Goal: Information Seeking & Learning: Learn about a topic

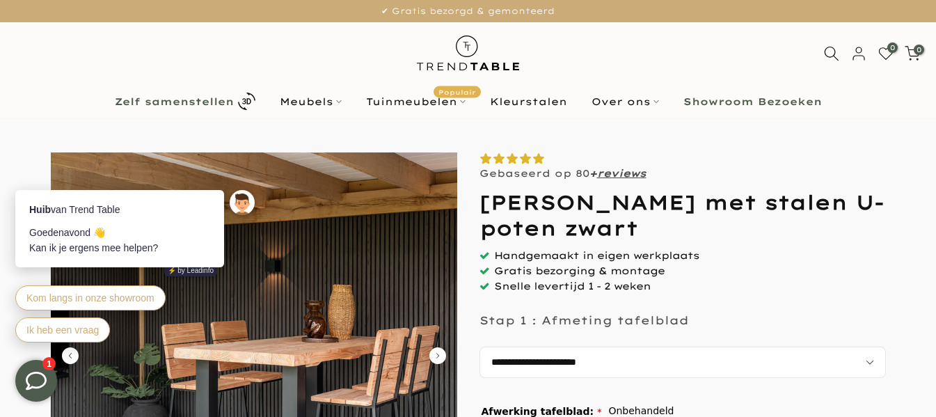
click at [219, 102] on b "Zelf samenstellen" at bounding box center [174, 102] width 119 height 10
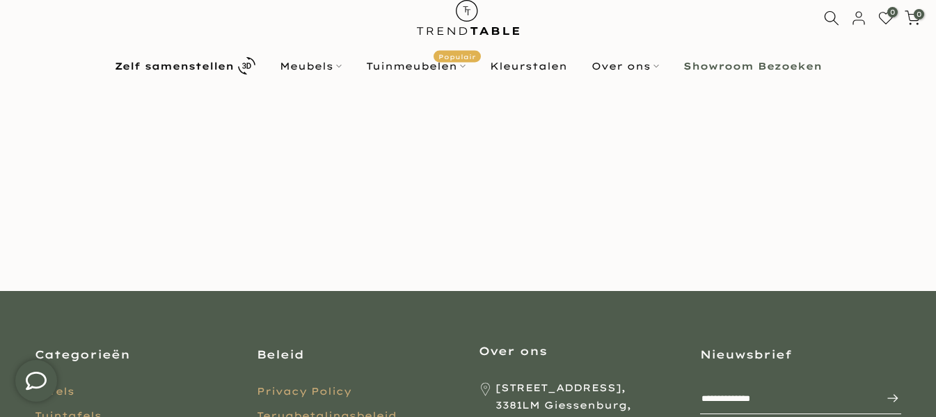
scroll to position [70, 0]
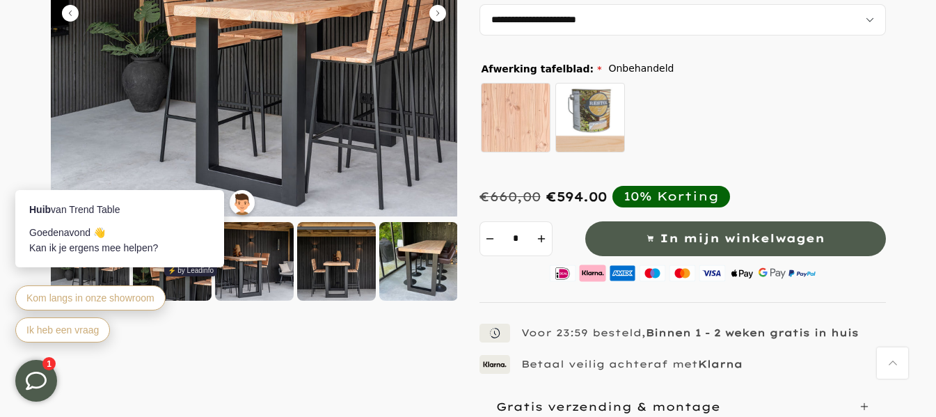
scroll to position [348, 0]
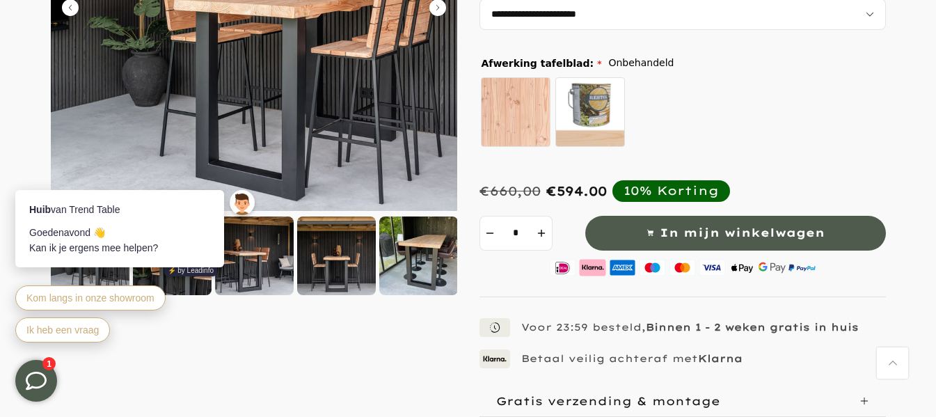
click at [443, 264] on div at bounding box center [418, 256] width 79 height 79
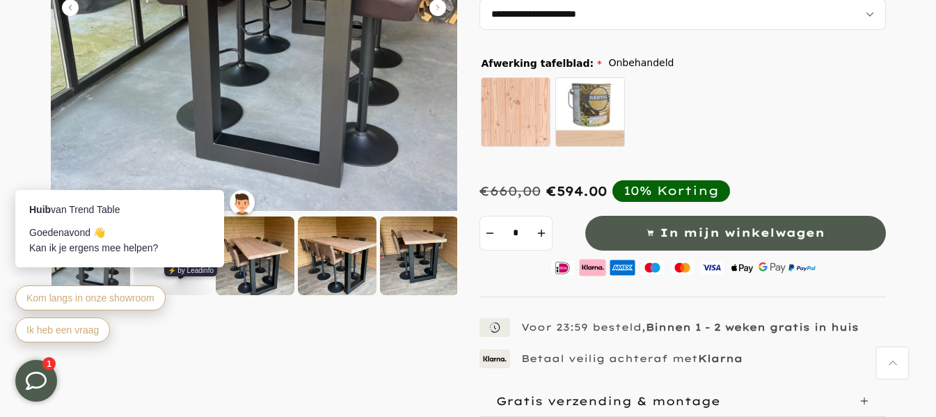
click at [337, 256] on div at bounding box center [337, 256] width 79 height 79
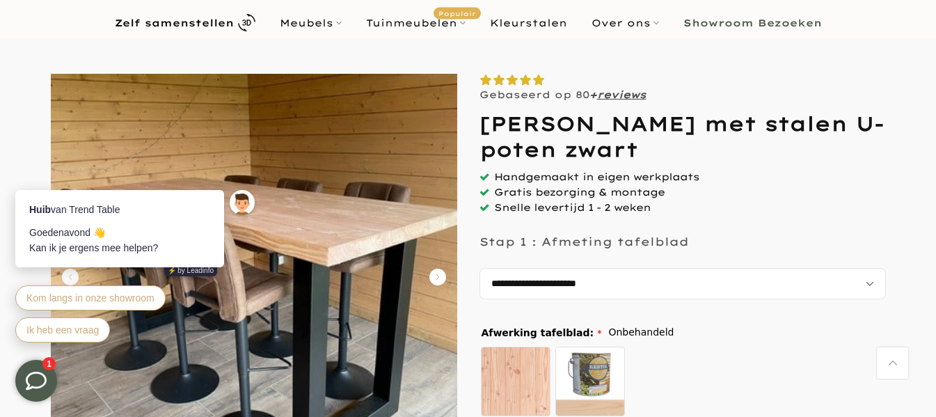
scroll to position [70, 0]
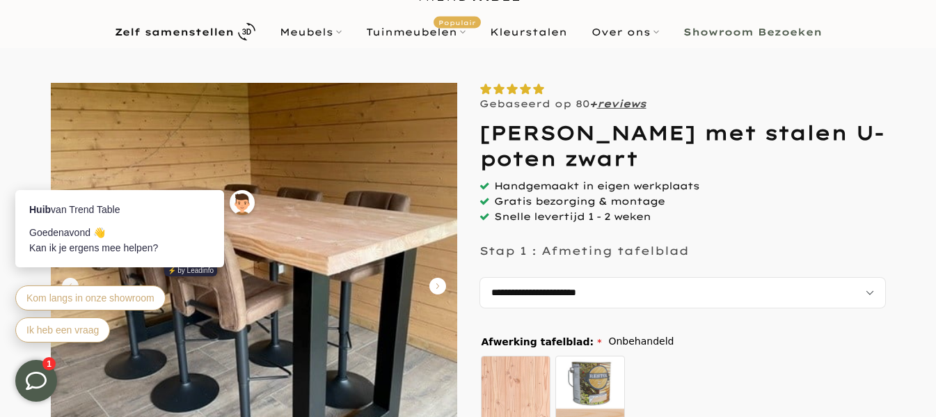
click at [439, 285] on icon "Carousel Next Arrow" at bounding box center [438, 286] width 17 height 17
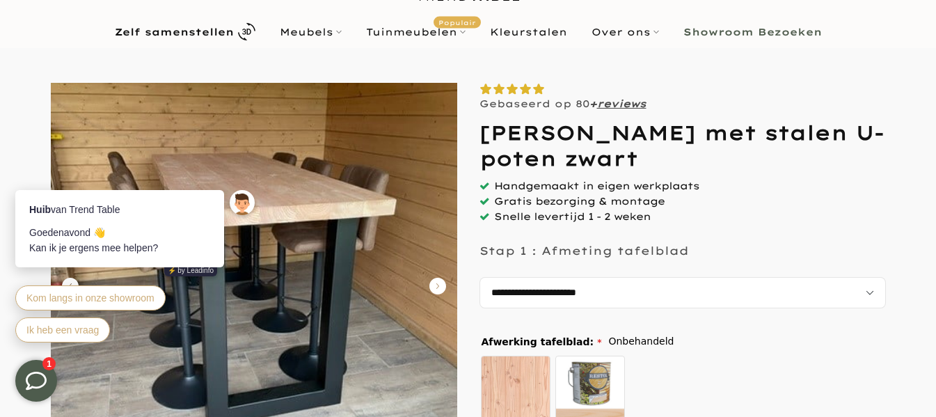
click at [439, 285] on icon "Carousel Next Arrow" at bounding box center [438, 286] width 17 height 17
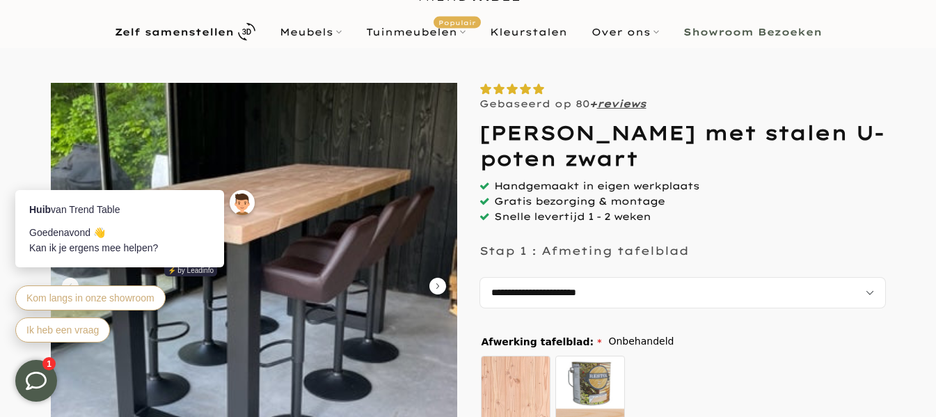
click at [439, 285] on icon "Carousel Next Arrow" at bounding box center [438, 286] width 17 height 17
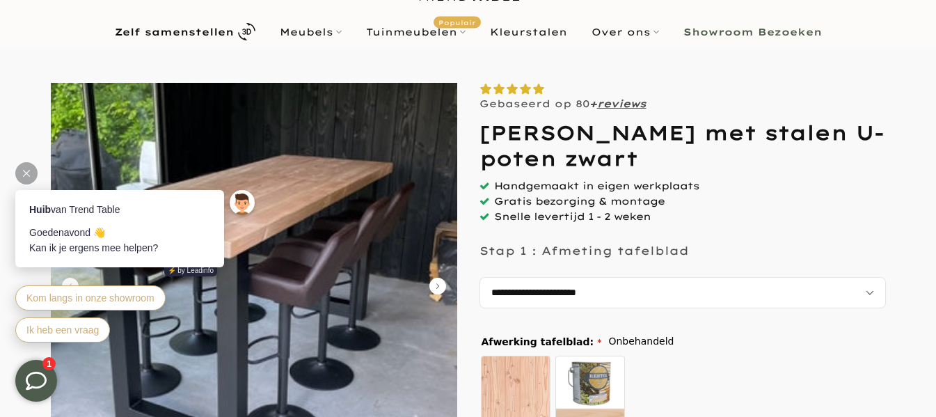
click at [71, 281] on div "Huib van Trend Table Goedenavond 👋 Kan ik je ergens mee helpen? ⚡️ by Leadinfo …" at bounding box center [137, 268] width 244 height 156
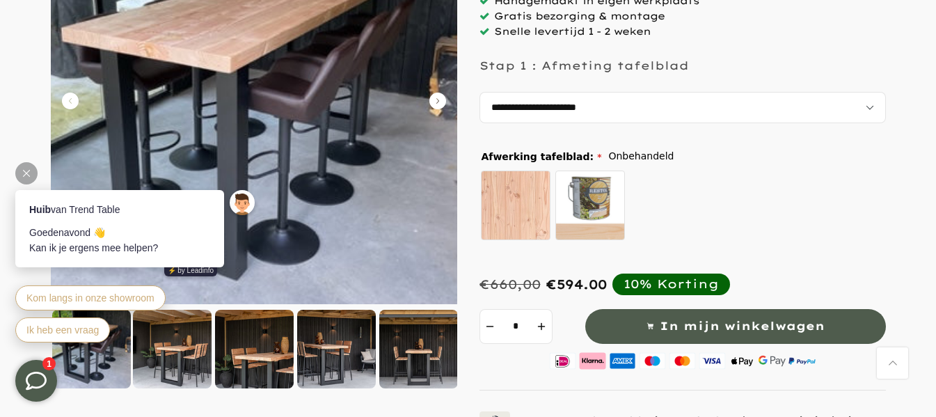
scroll to position [278, 0]
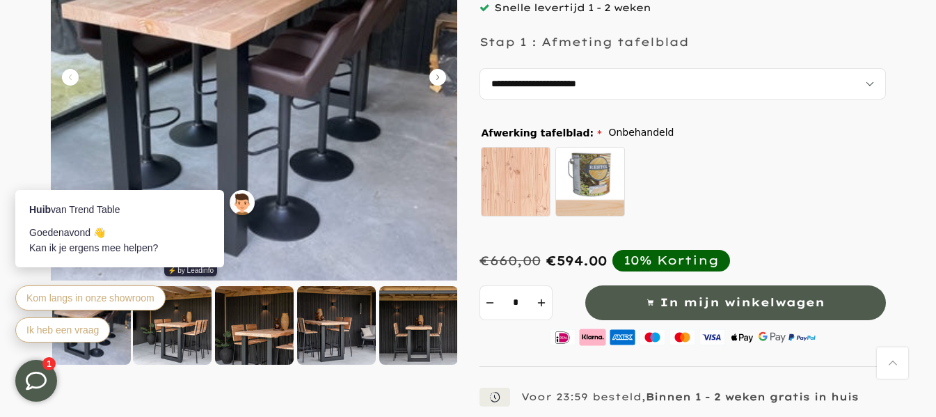
click at [72, 79] on icon "Carousel Back Arrow" at bounding box center [70, 77] width 17 height 17
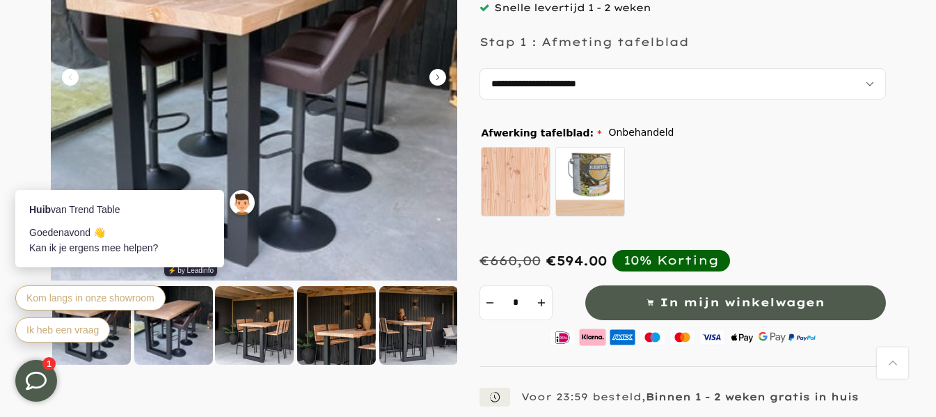
click at [72, 79] on icon "Carousel Back Arrow" at bounding box center [70, 77] width 17 height 17
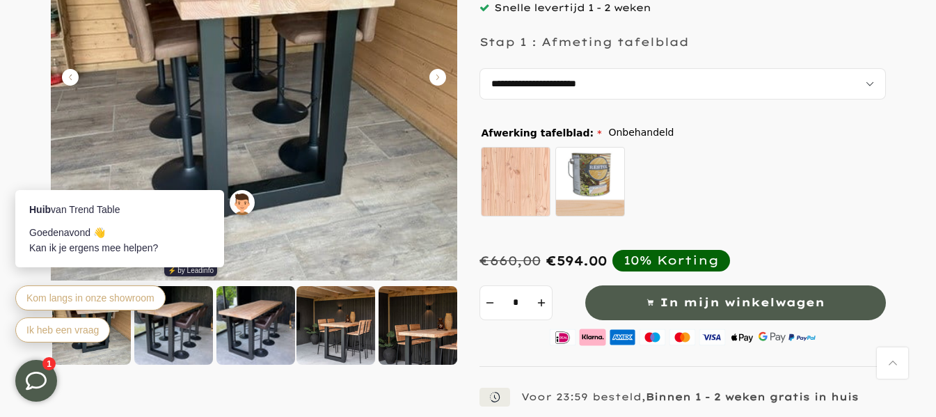
click at [72, 79] on icon "Carousel Back Arrow" at bounding box center [70, 77] width 17 height 17
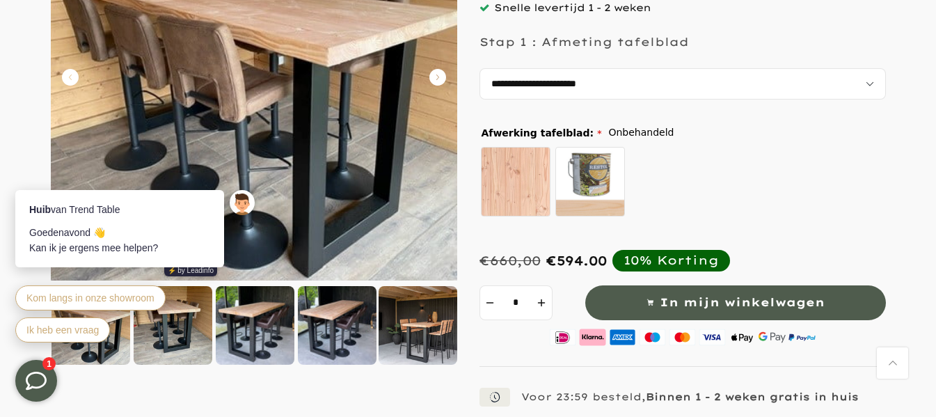
click at [75, 72] on icon "Carousel Back Arrow" at bounding box center [70, 77] width 17 height 17
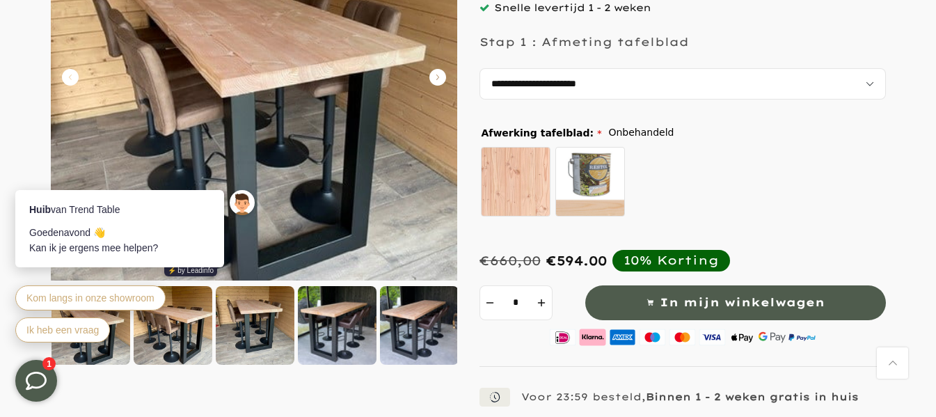
click at [75, 72] on icon "Carousel Back Arrow" at bounding box center [70, 77] width 17 height 17
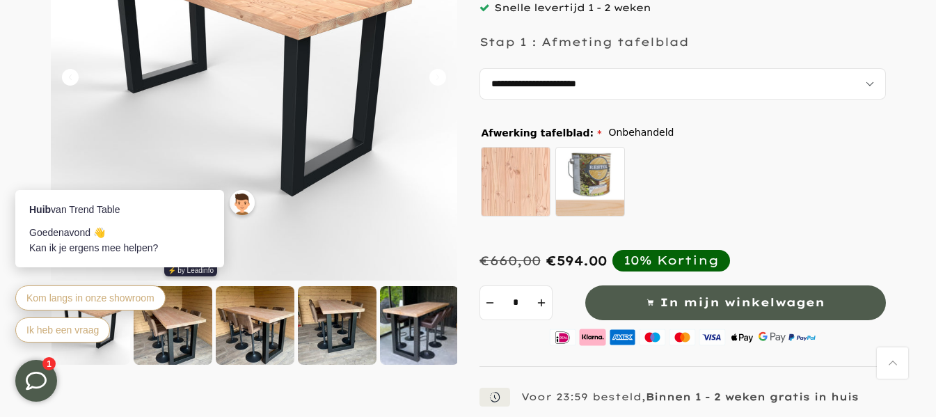
click at [75, 72] on icon "Carousel Back Arrow" at bounding box center [70, 77] width 17 height 17
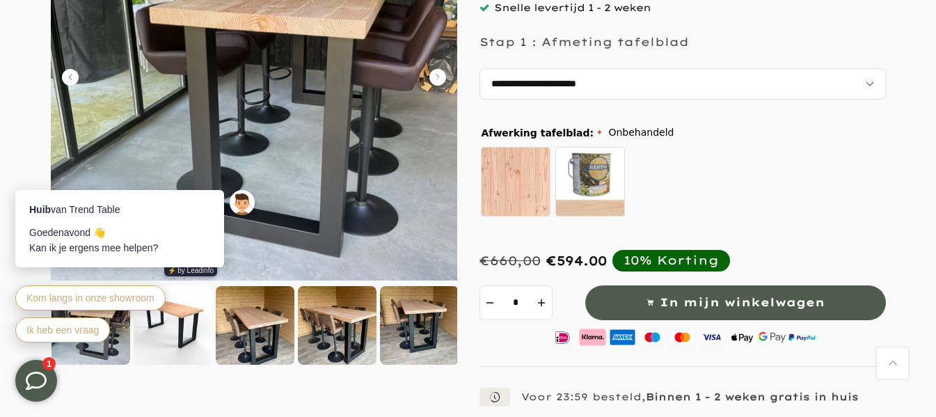
click at [75, 72] on icon "Carousel Back Arrow" at bounding box center [70, 77] width 17 height 17
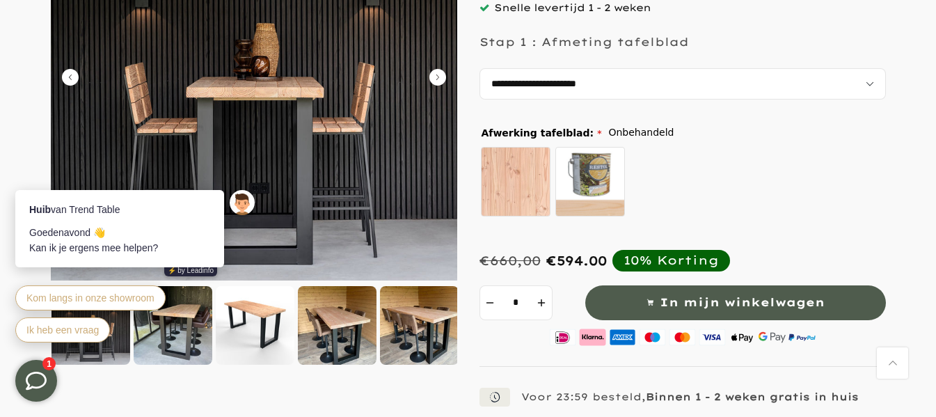
click at [75, 72] on icon "Carousel Back Arrow" at bounding box center [70, 77] width 17 height 17
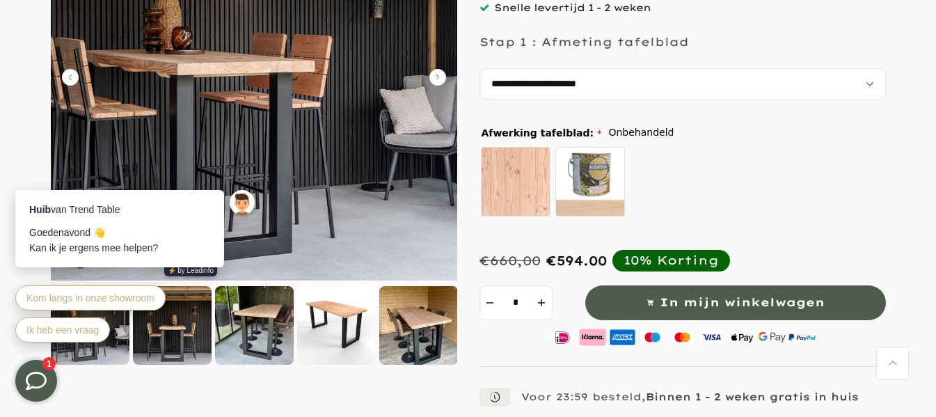
click at [75, 72] on icon "Carousel Back Arrow" at bounding box center [70, 77] width 17 height 17
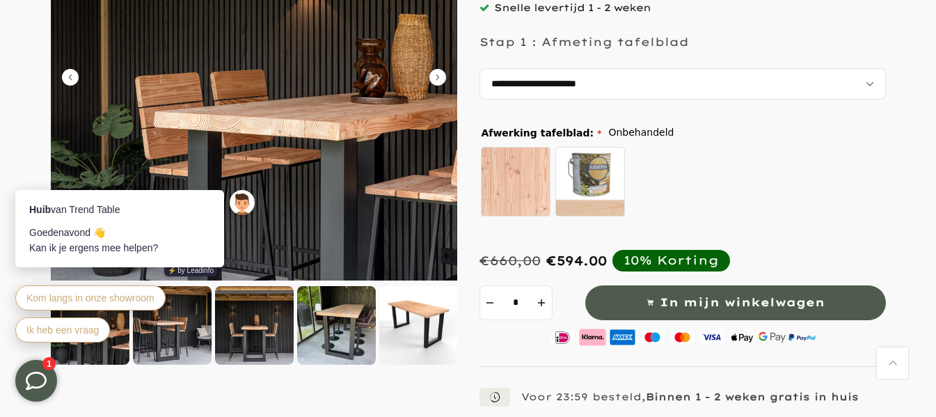
click at [75, 72] on icon "Carousel Back Arrow" at bounding box center [70, 77] width 17 height 17
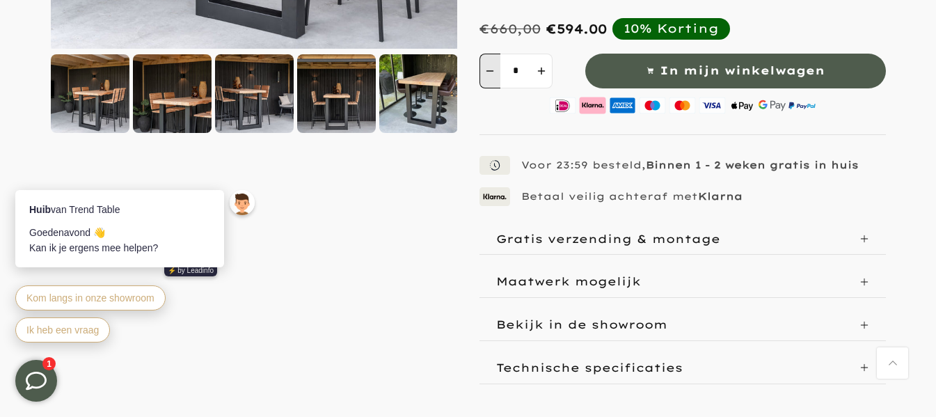
scroll to position [557, 0]
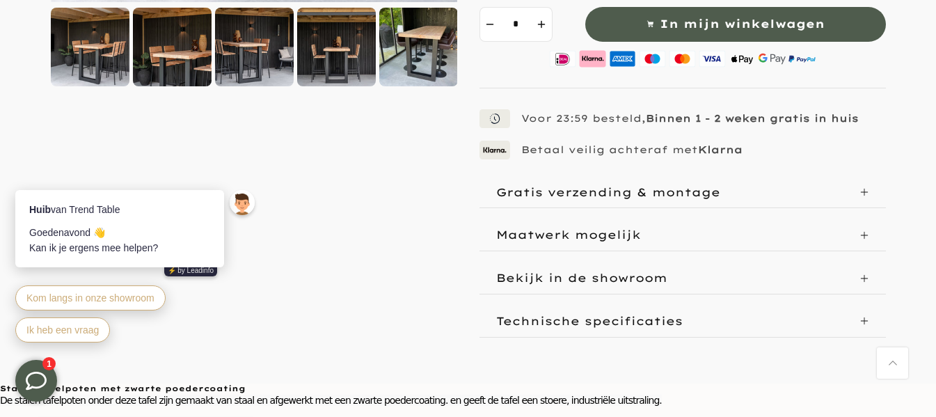
click at [629, 272] on p "Bekijk in de showroom" at bounding box center [581, 278] width 171 height 14
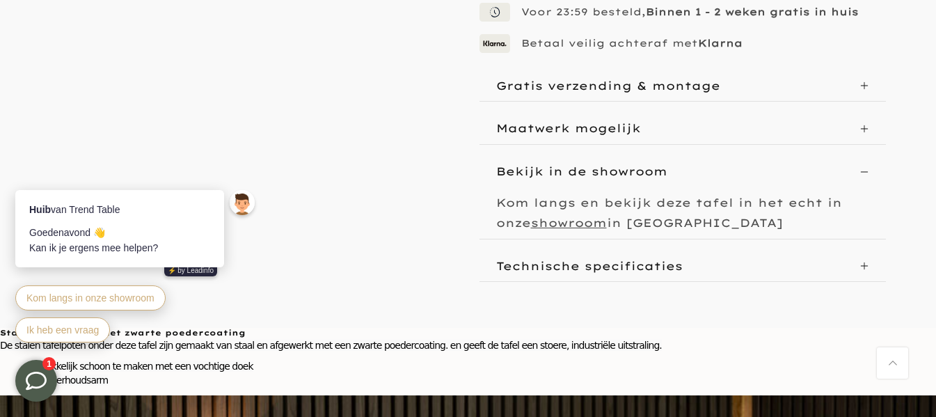
scroll to position [696, 0]
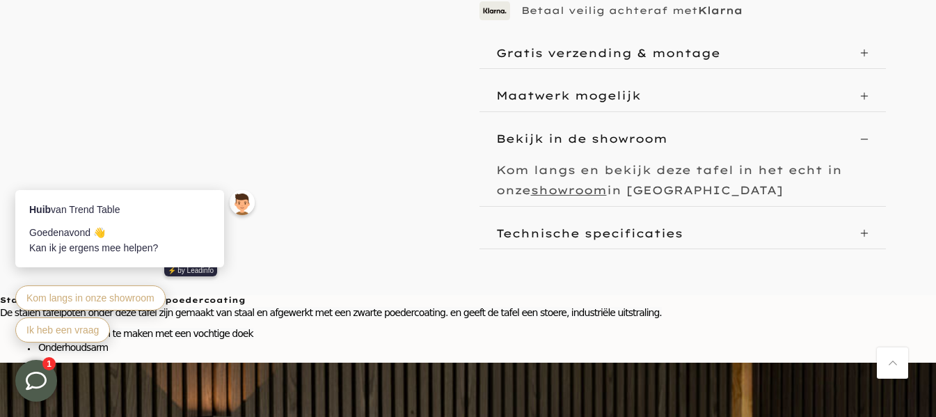
click at [642, 230] on p "Technische specificaties" at bounding box center [589, 233] width 187 height 14
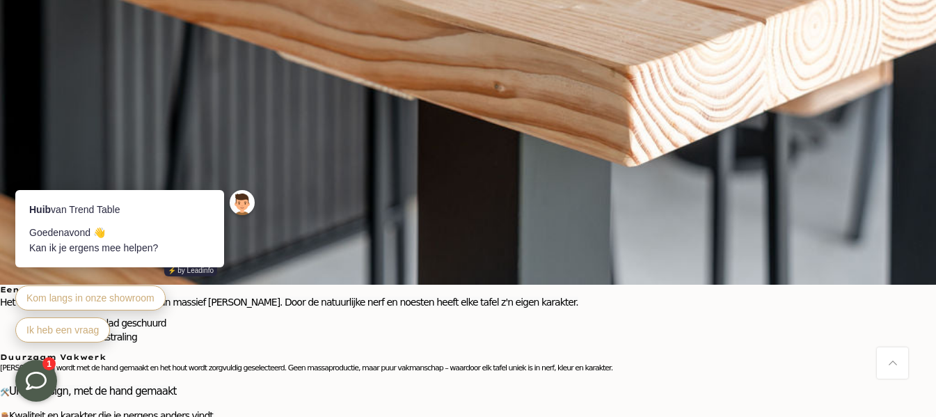
scroll to position [2994, 0]
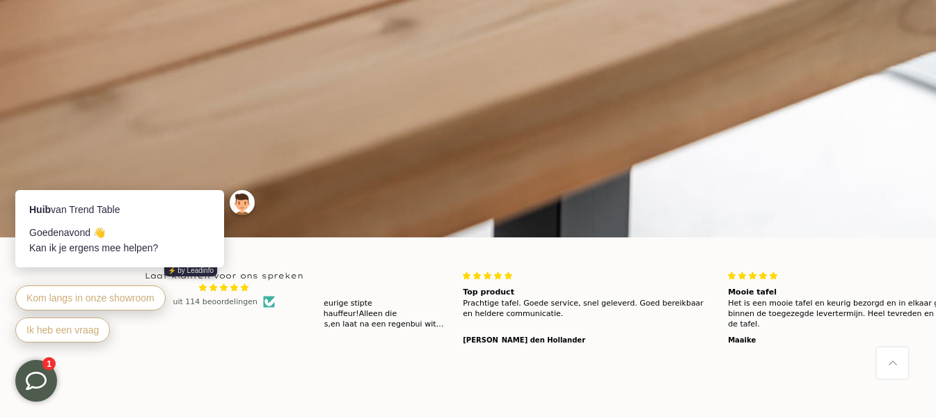
scroll to position [4108, 0]
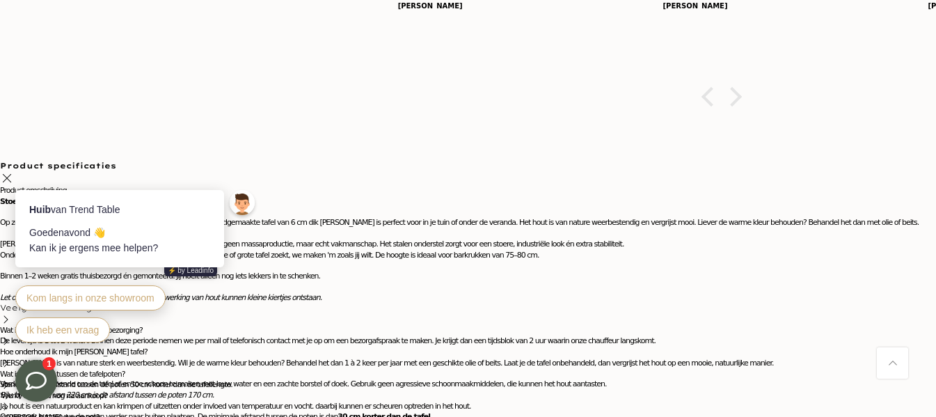
scroll to position [4437, 0]
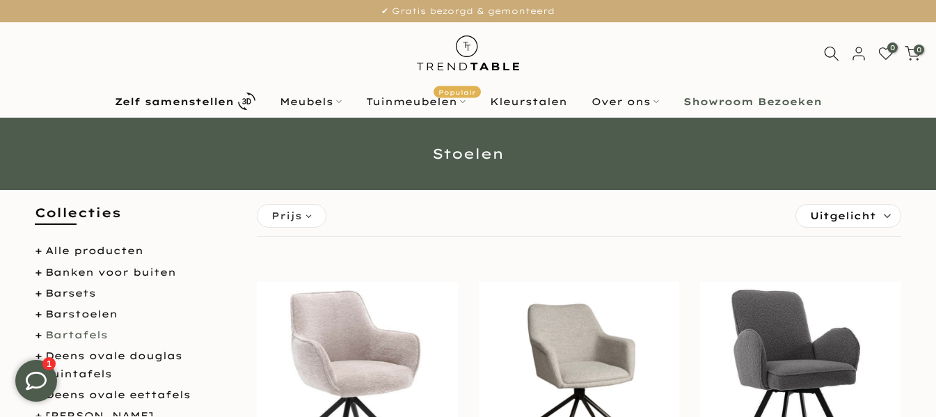
click at [81, 332] on link "Bartafels" at bounding box center [76, 335] width 63 height 13
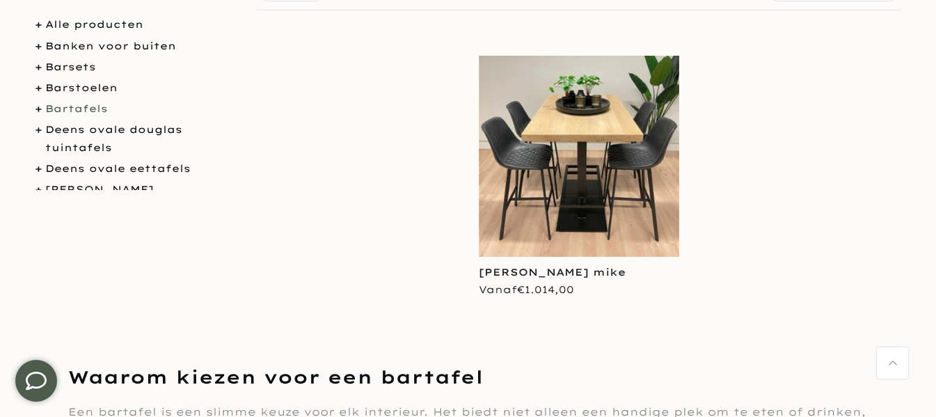
scroll to position [278, 0]
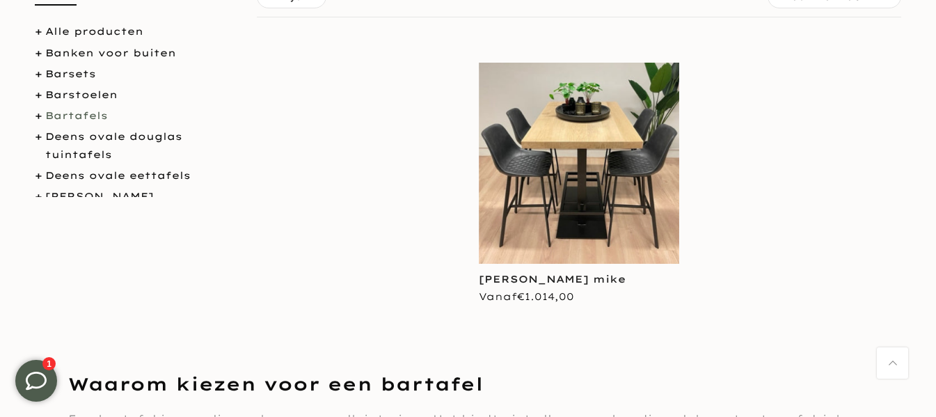
click at [40, 115] on li "Bartafels" at bounding box center [135, 115] width 201 height 17
click at [39, 95] on li "Barstoelen" at bounding box center [135, 94] width 201 height 17
click at [52, 91] on link "Barstoelen" at bounding box center [81, 94] width 72 height 13
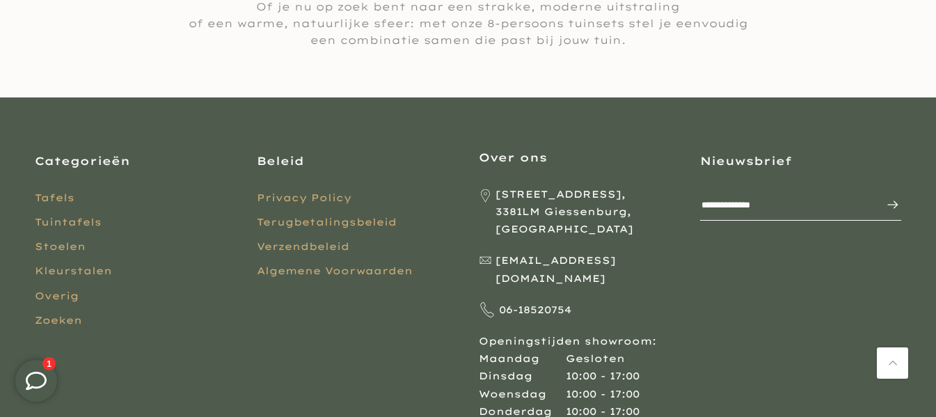
scroll to position [2576, 0]
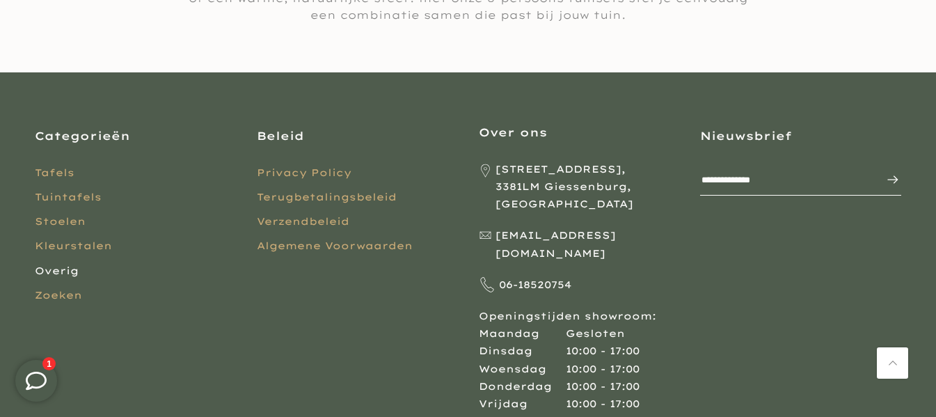
click at [58, 265] on link "Overig" at bounding box center [57, 271] width 44 height 13
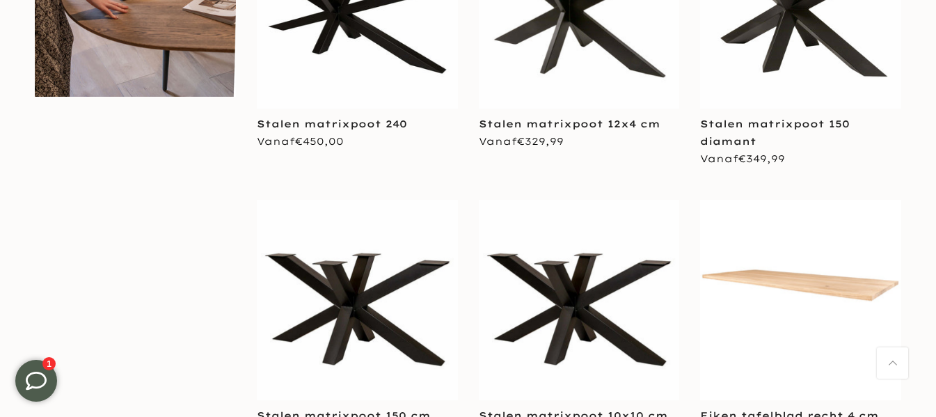
scroll to position [975, 0]
